Goal: Task Accomplishment & Management: Complete application form

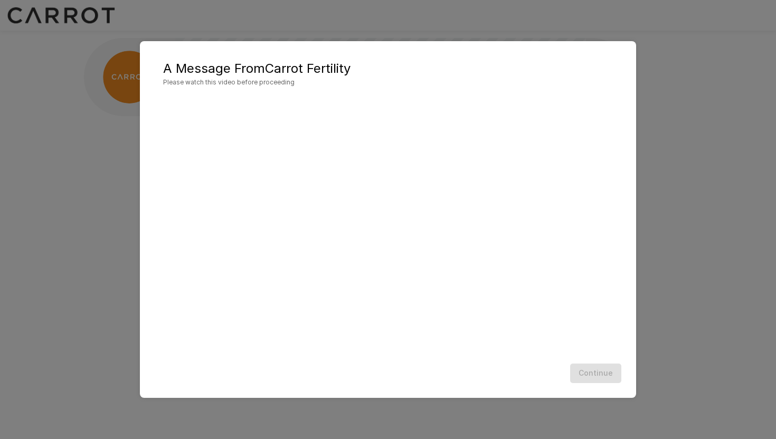
scroll to position [1, 0]
click at [605, 365] on button "Continue" at bounding box center [595, 374] width 51 height 20
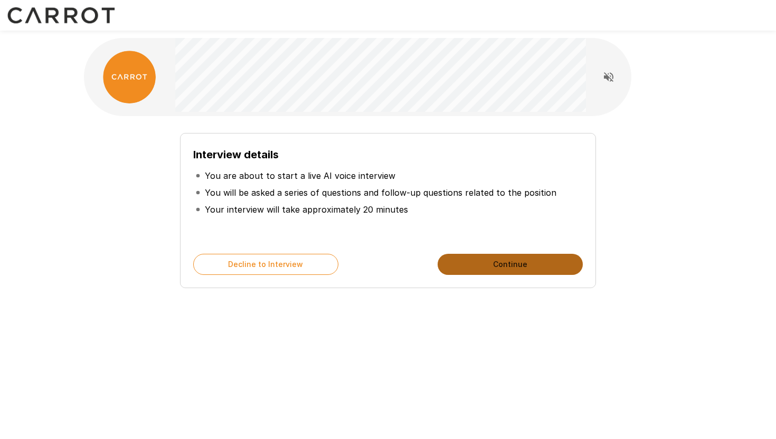
click at [491, 254] on button "Continue" at bounding box center [509, 264] width 145 height 21
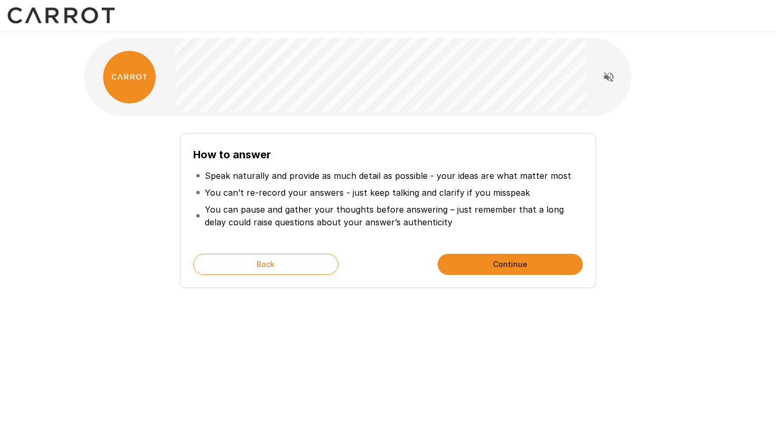
click at [490, 268] on button "Continue" at bounding box center [509, 264] width 145 height 21
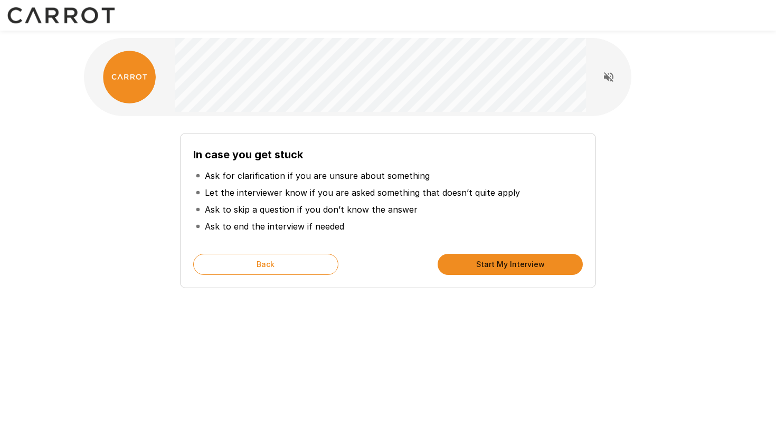
click at [490, 268] on button "Start My Interview" at bounding box center [509, 264] width 145 height 21
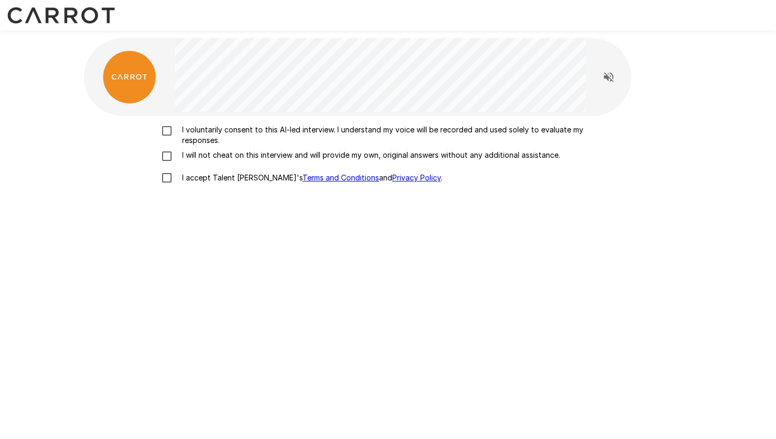
click at [199, 131] on p "I voluntarily consent to this AI-led interview. I understand my voice will be r…" at bounding box center [399, 135] width 442 height 21
click at [194, 155] on p "I will not cheat on this interview and will provide my own, original answers wi…" at bounding box center [369, 155] width 382 height 11
click at [198, 179] on p "I accept Talent Llama's Terms and Conditions and Privacy Policy ." at bounding box center [310, 178] width 264 height 11
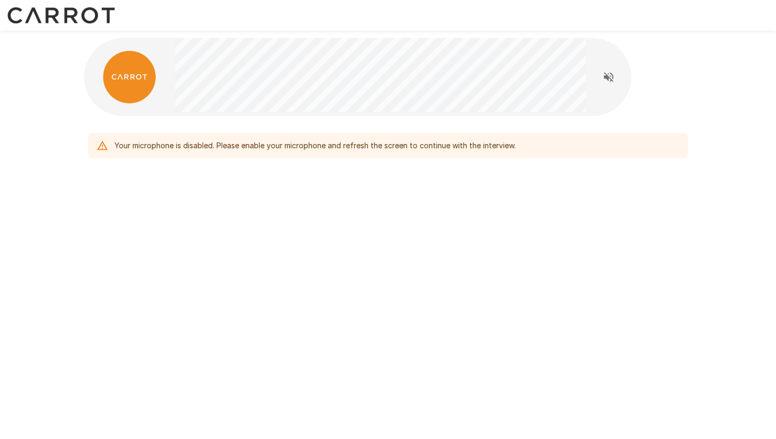
click at [611, 75] on icon "Read questions aloud" at bounding box center [608, 77] width 13 height 13
click at [520, 154] on div "Your microphone is disabled. Please enable your microphone and refresh the scre…" at bounding box center [387, 145] width 599 height 25
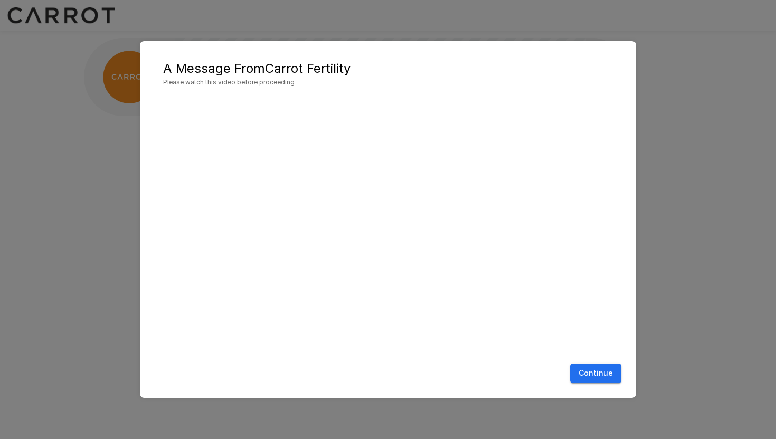
click at [593, 372] on button "Continue" at bounding box center [595, 374] width 51 height 20
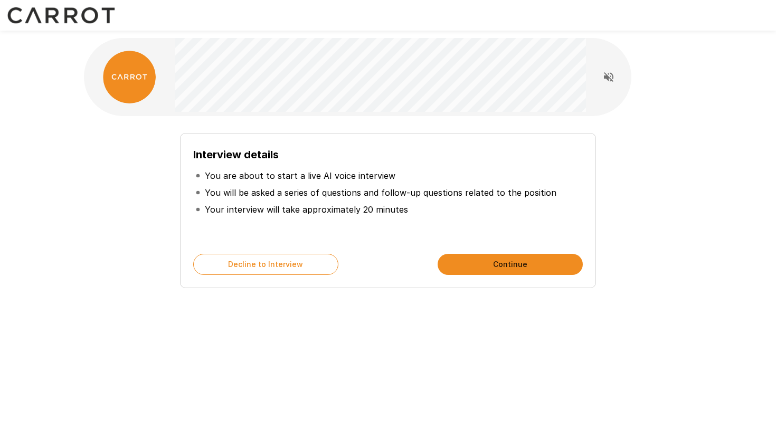
click at [512, 263] on button "Continue" at bounding box center [509, 264] width 145 height 21
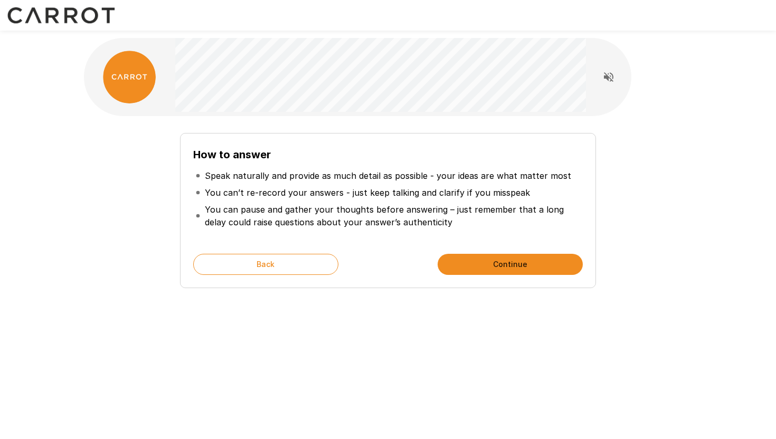
click at [512, 263] on button "Continue" at bounding box center [509, 264] width 145 height 21
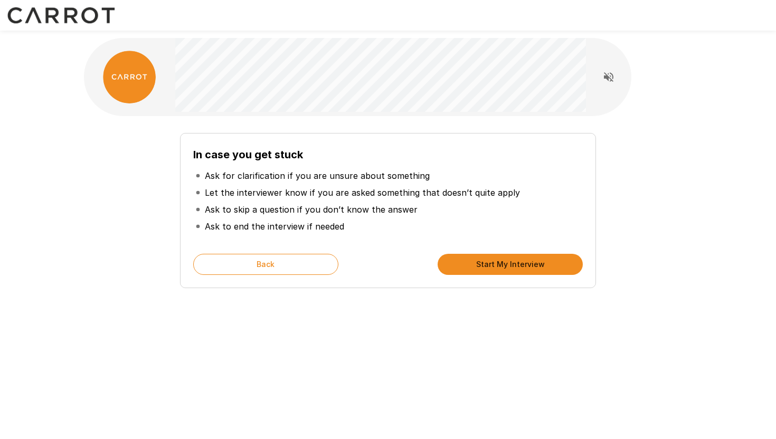
click at [519, 271] on button "Start My Interview" at bounding box center [509, 264] width 145 height 21
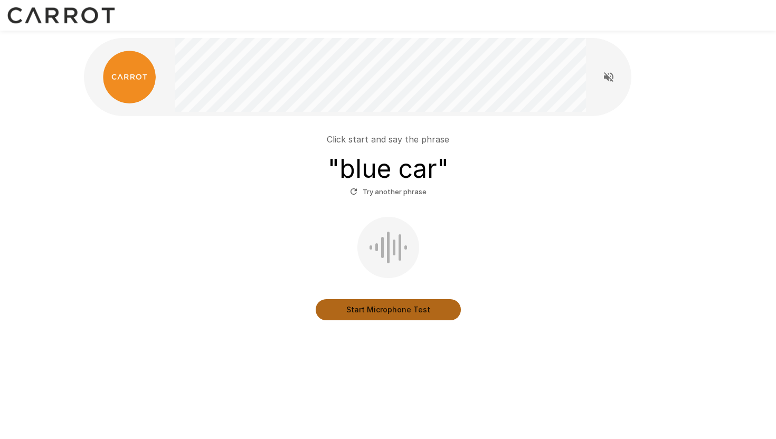
click at [395, 312] on button "Start Microphone Test" at bounding box center [388, 309] width 145 height 21
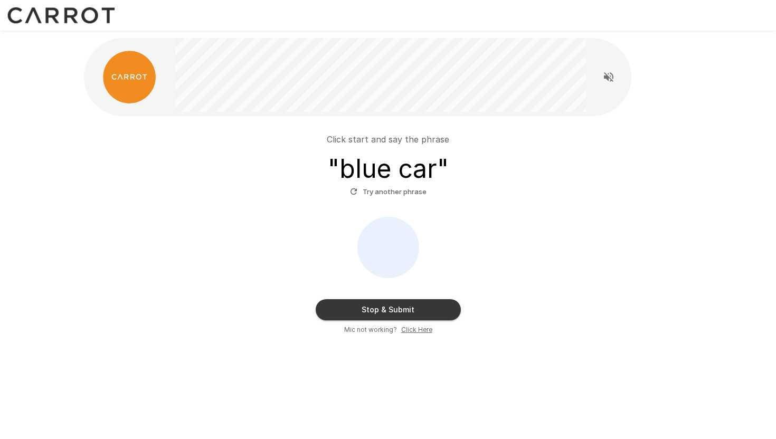
click at [395, 312] on button "Stop & Submit" at bounding box center [388, 309] width 145 height 21
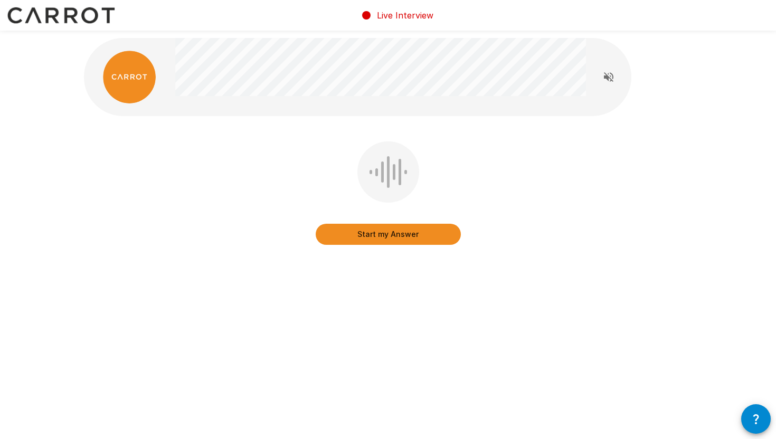
click at [389, 233] on button "Start my Answer" at bounding box center [388, 234] width 145 height 21
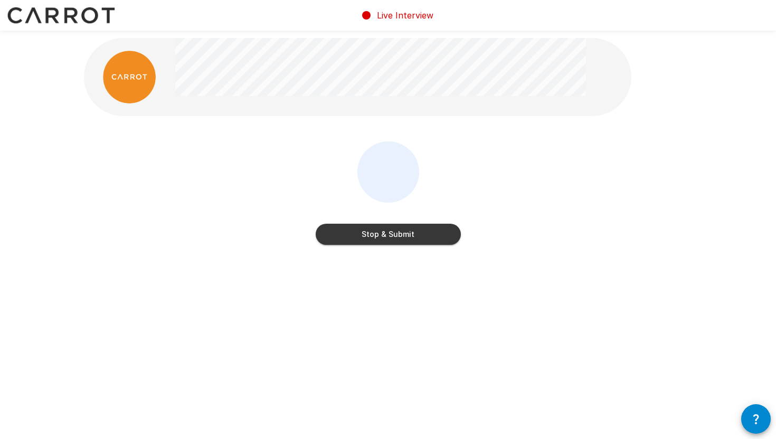
click at [389, 233] on button "Stop & Submit" at bounding box center [388, 234] width 145 height 21
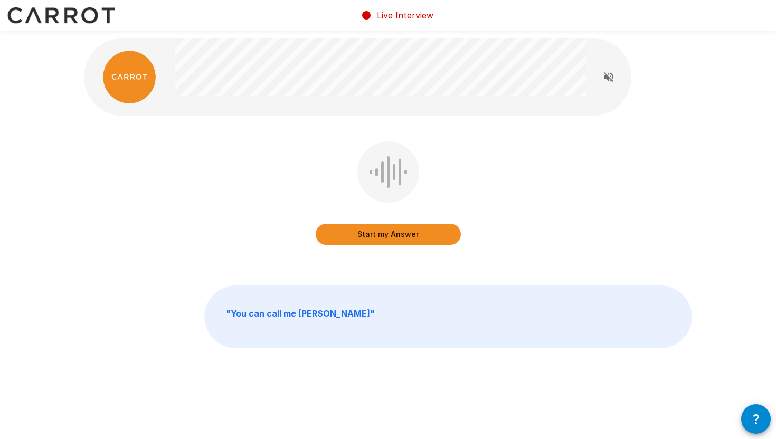
click at [395, 233] on button "Start my Answer" at bounding box center [388, 234] width 145 height 21
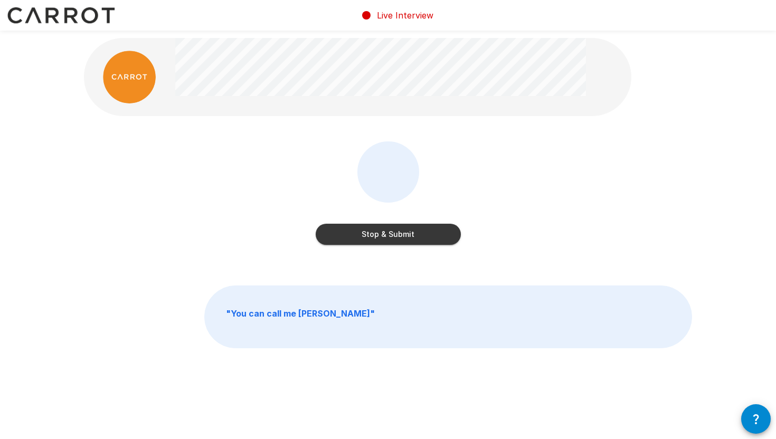
click at [395, 233] on button "Stop & Submit" at bounding box center [388, 234] width 145 height 21
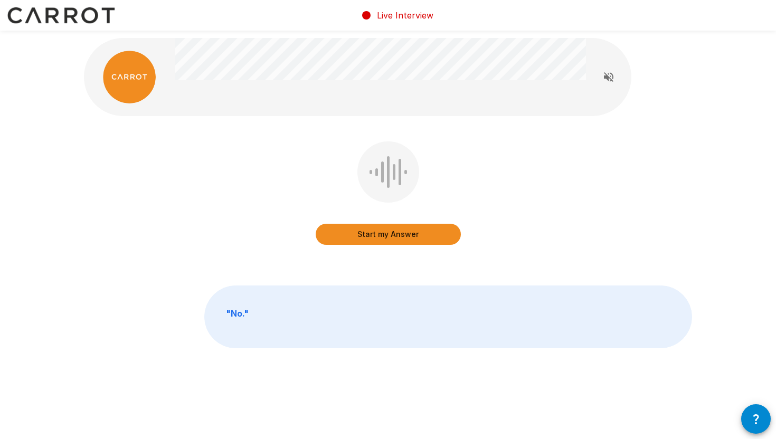
click at [394, 232] on button "Start my Answer" at bounding box center [388, 234] width 145 height 21
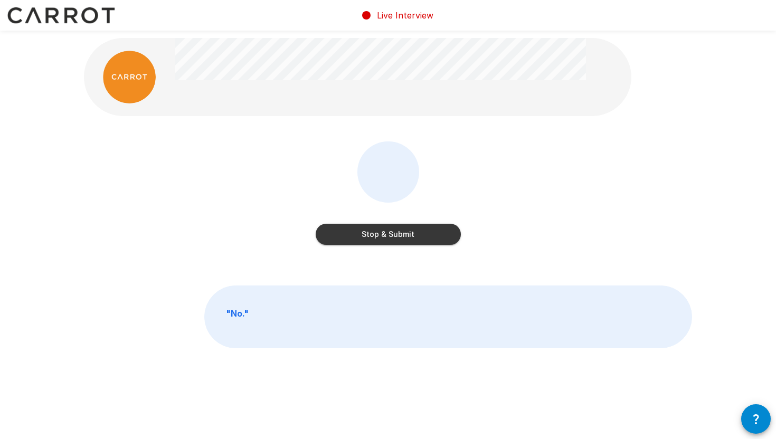
click at [394, 232] on button "Stop & Submit" at bounding box center [388, 234] width 145 height 21
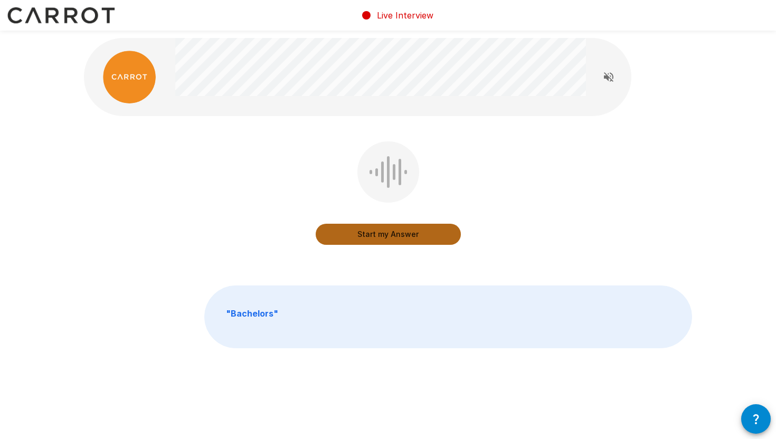
click at [381, 234] on button "Start my Answer" at bounding box center [388, 234] width 145 height 21
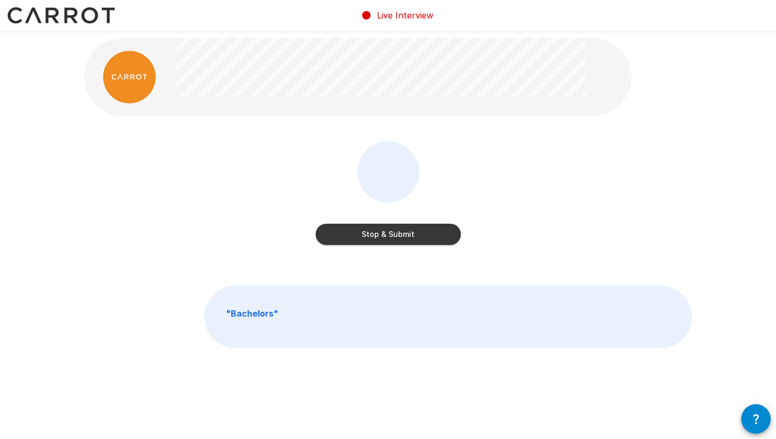
click at [381, 234] on button "Stop & Submit" at bounding box center [388, 234] width 145 height 21
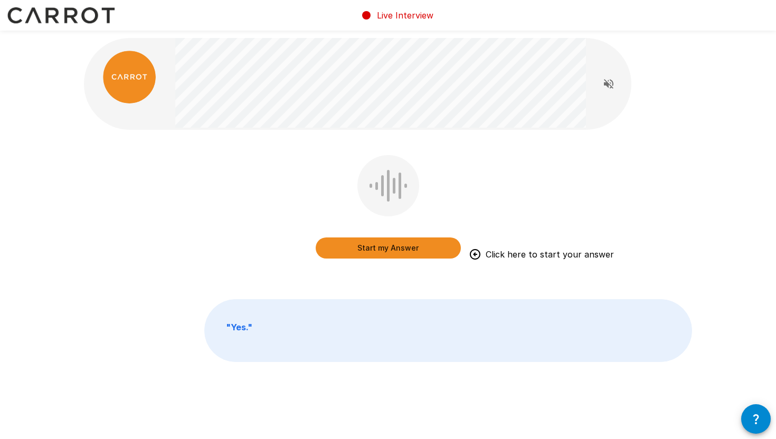
click at [387, 250] on button "Start my Answer" at bounding box center [388, 247] width 145 height 21
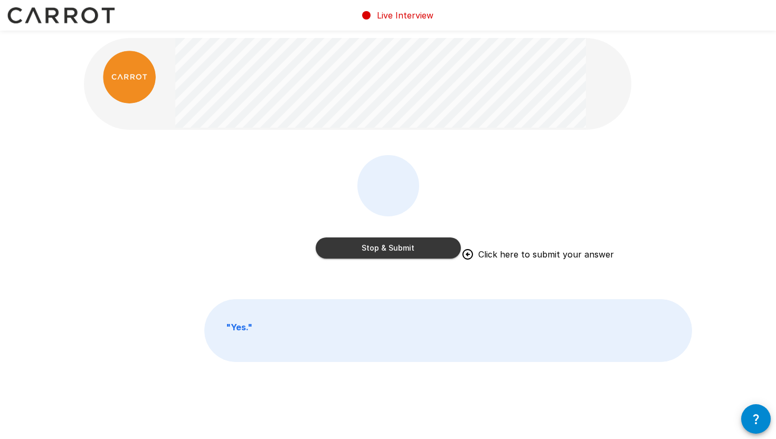
click at [387, 250] on button "Stop & Submit" at bounding box center [388, 247] width 145 height 21
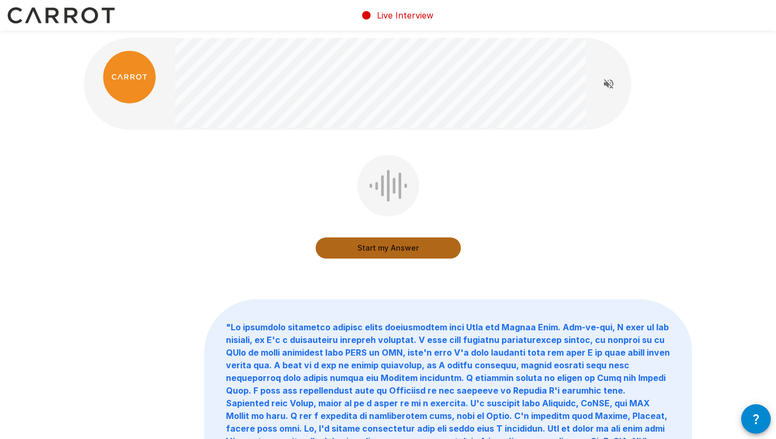
click at [379, 249] on button "Start my Answer" at bounding box center [388, 247] width 145 height 21
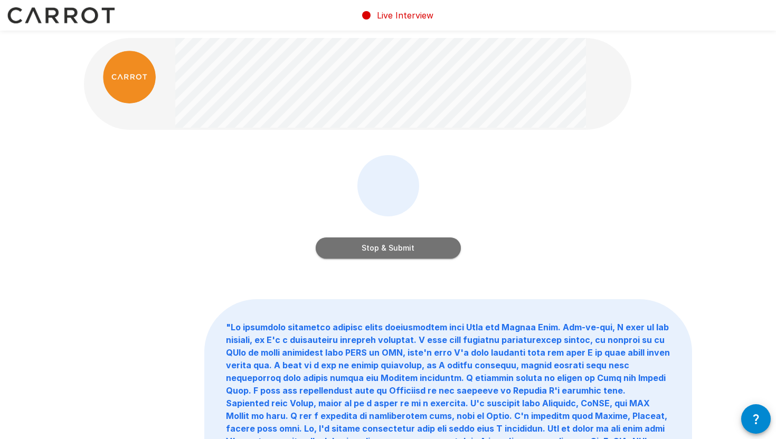
click at [379, 249] on button "Stop & Submit" at bounding box center [388, 247] width 145 height 21
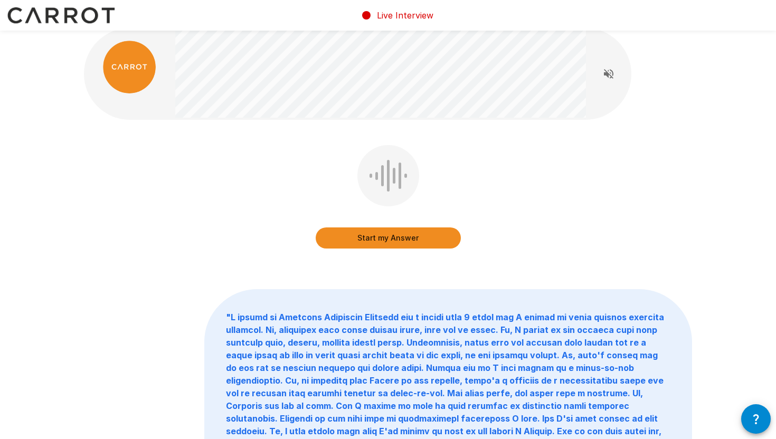
scroll to position [11, 0]
click at [390, 242] on button "Start my Answer" at bounding box center [388, 237] width 145 height 21
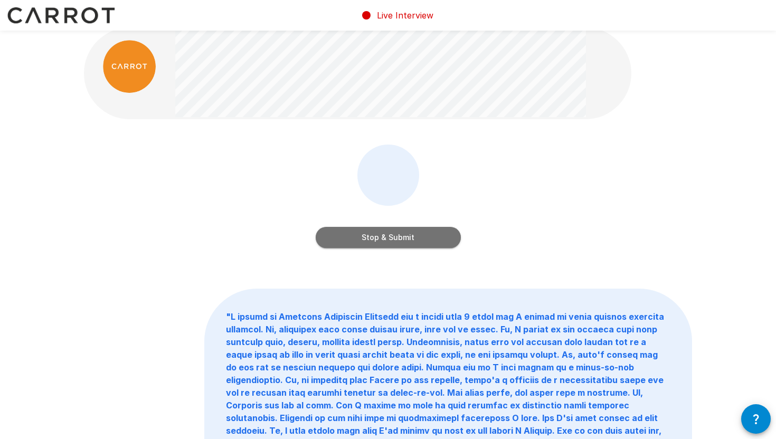
click at [390, 242] on button "Stop & Submit" at bounding box center [388, 237] width 145 height 21
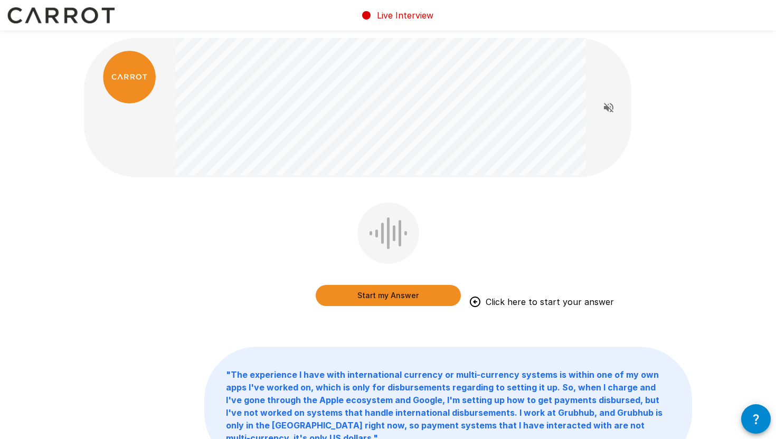
click at [371, 296] on button "Start my Answer" at bounding box center [388, 295] width 145 height 21
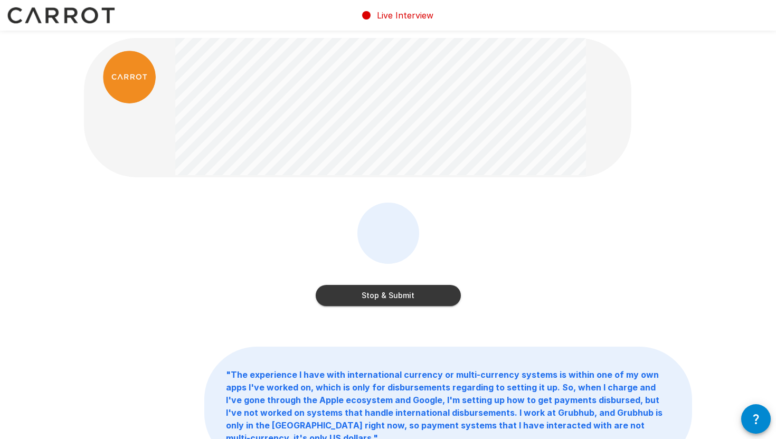
click at [371, 296] on button "Stop & Submit" at bounding box center [388, 295] width 145 height 21
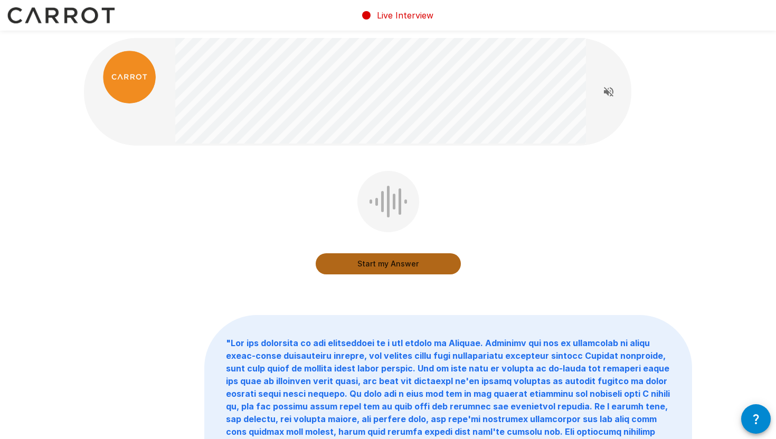
click at [383, 265] on button "Start my Answer" at bounding box center [388, 263] width 145 height 21
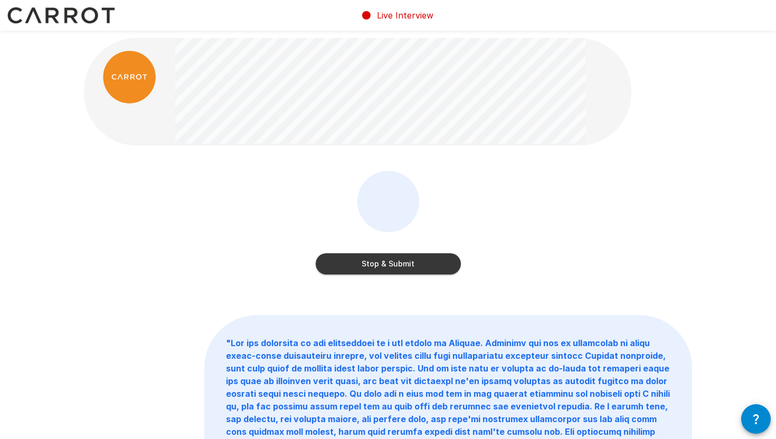
click at [383, 265] on button "Stop & Submit" at bounding box center [388, 263] width 145 height 21
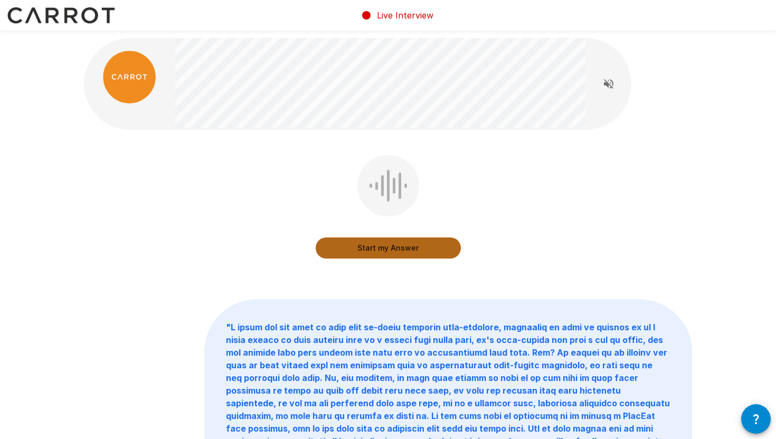
click at [393, 245] on button "Start my Answer" at bounding box center [388, 247] width 145 height 21
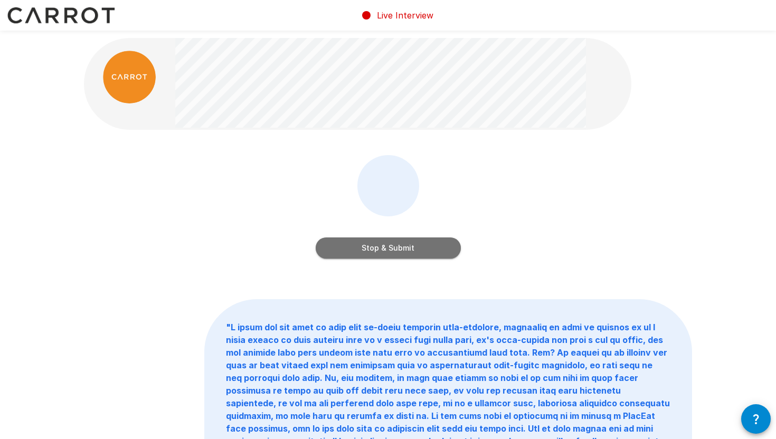
click at [405, 240] on button "Stop & Submit" at bounding box center [388, 247] width 145 height 21
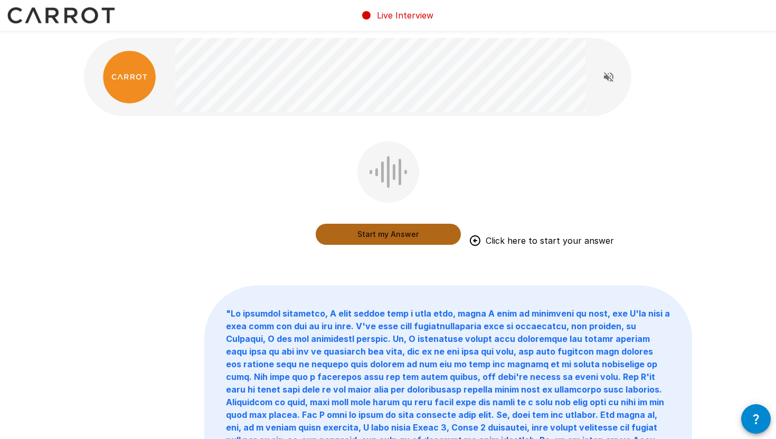
click at [410, 241] on button "Start my Answer" at bounding box center [388, 234] width 145 height 21
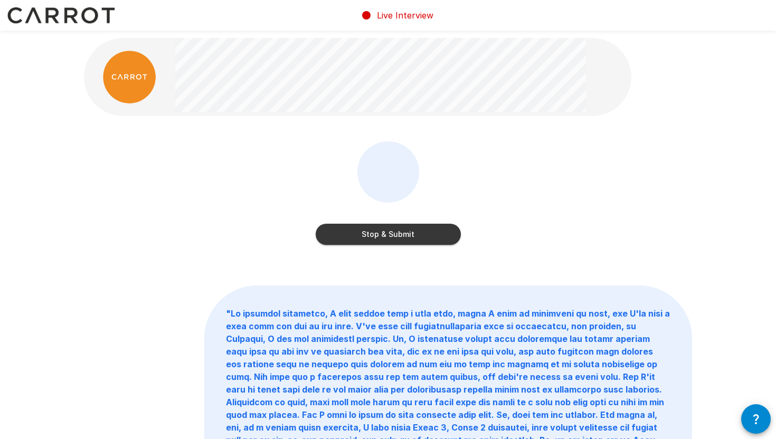
click at [397, 239] on button "Stop & Submit" at bounding box center [388, 234] width 145 height 21
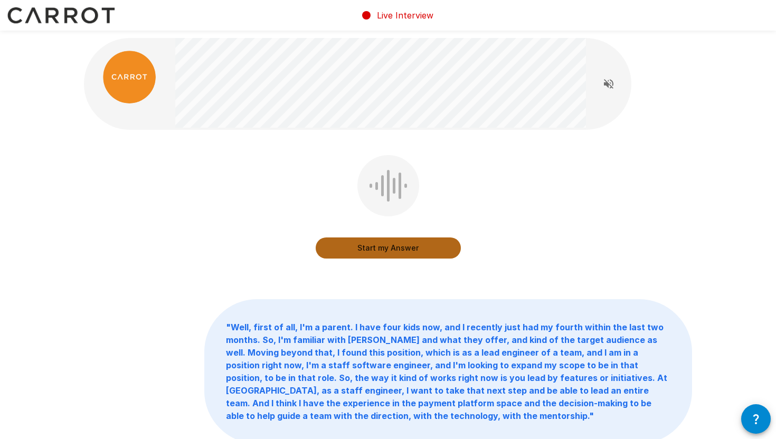
click at [392, 245] on button "Start my Answer" at bounding box center [388, 247] width 145 height 21
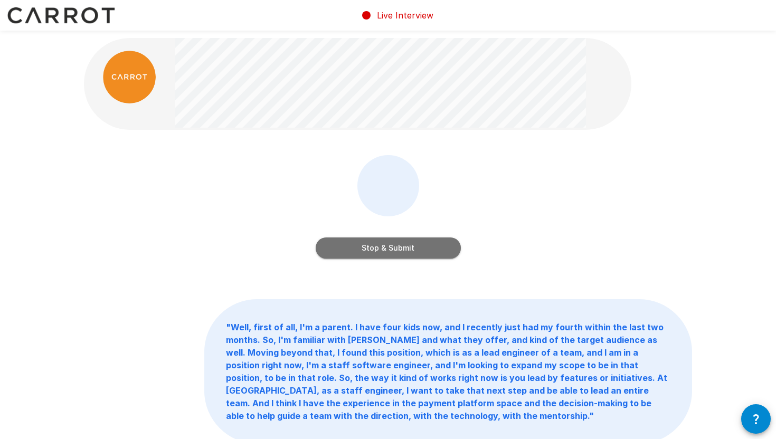
click at [392, 245] on button "Stop & Submit" at bounding box center [388, 247] width 145 height 21
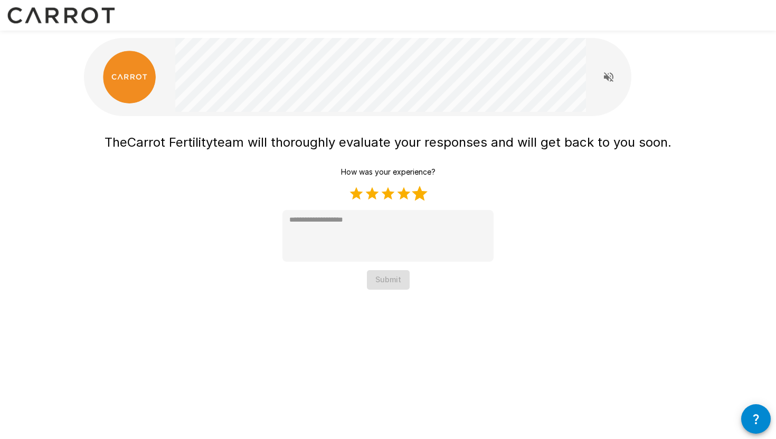
click at [422, 192] on label "5 Stars" at bounding box center [420, 194] width 16 height 16
type textarea "*"
click at [395, 279] on button "Submit" at bounding box center [388, 280] width 43 height 20
